Goal: Task Accomplishment & Management: Manage account settings

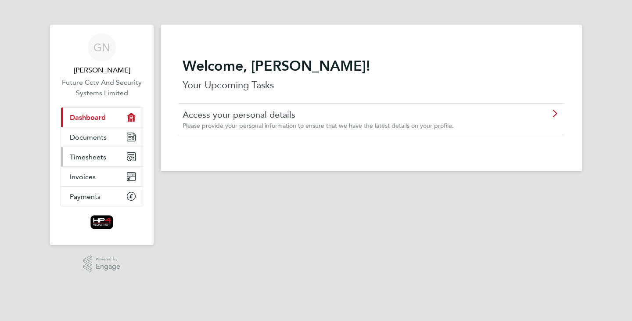
click at [92, 157] on span "Timesheets" at bounding box center [88, 157] width 36 height 8
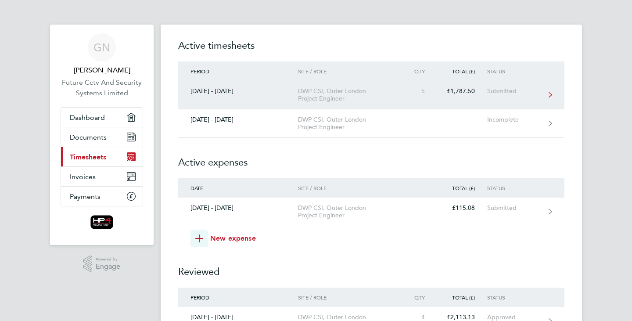
click at [282, 92] on div "[DATE] - [DATE]" at bounding box center [238, 90] width 120 height 7
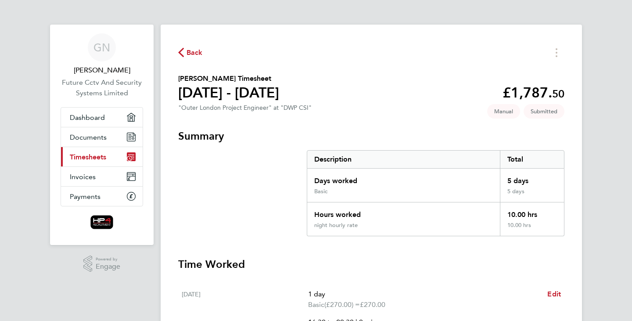
click at [88, 153] on span "Timesheets" at bounding box center [88, 157] width 36 height 8
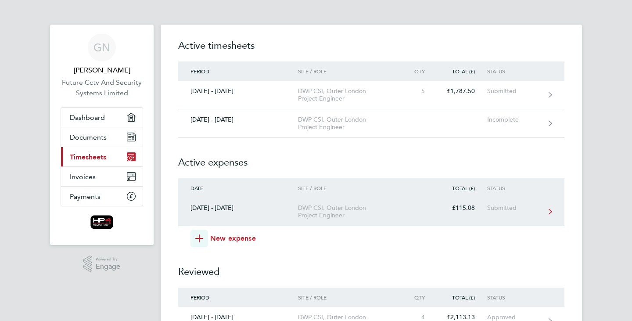
click at [315, 219] on link "[DATE] - [DATE] DWP CSI, Outer London Project Engineer £115.08 Submitted" at bounding box center [371, 212] width 386 height 29
